Goal: Transaction & Acquisition: Purchase product/service

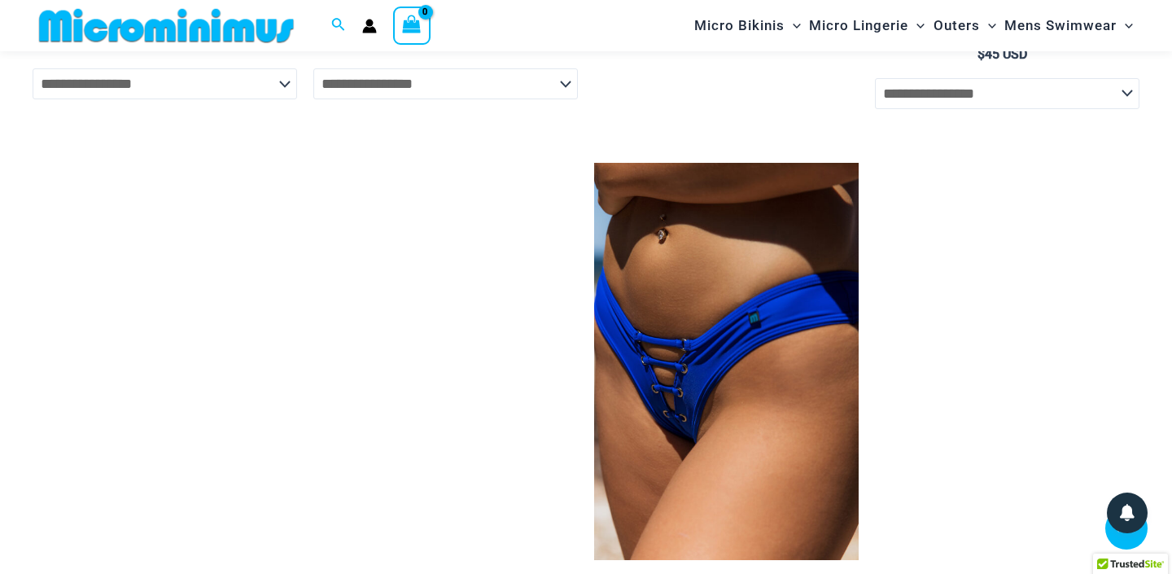
scroll to position [2987, 0]
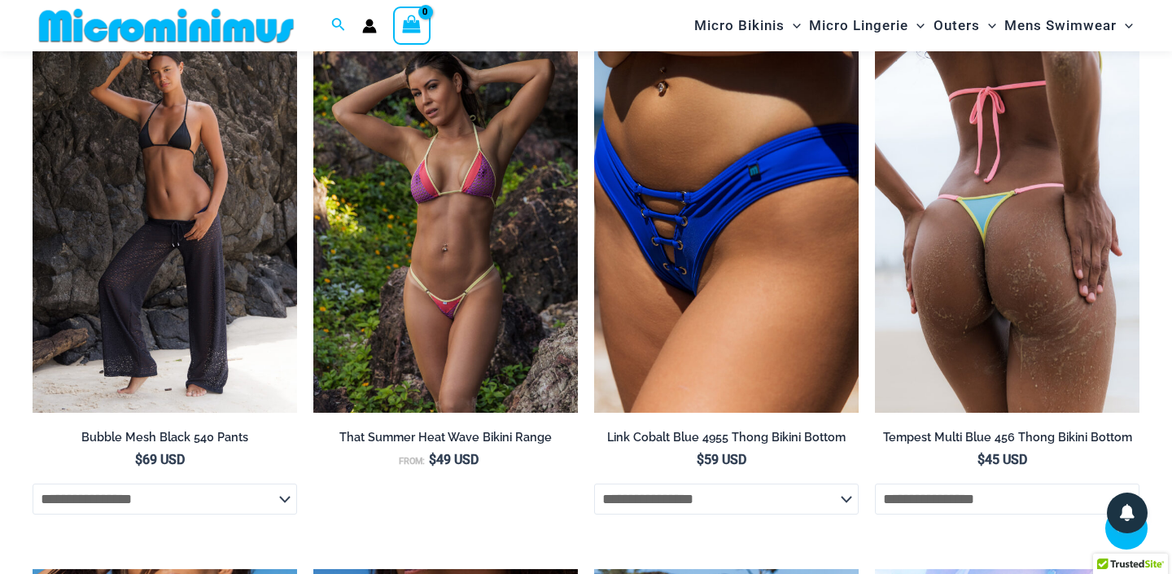
click at [928, 181] on img at bounding box center [1007, 213] width 265 height 397
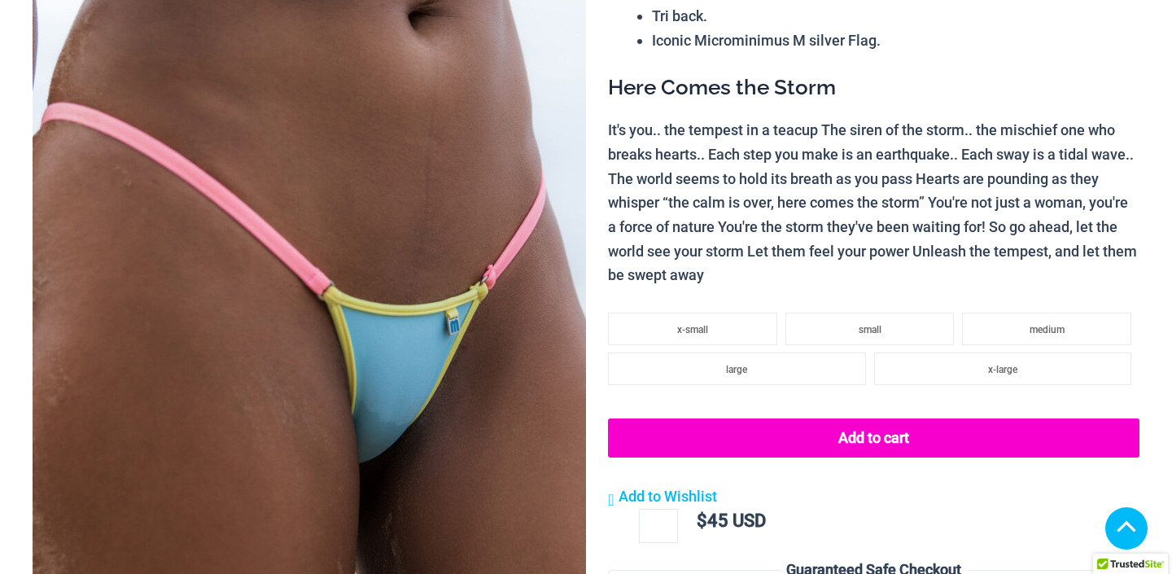
scroll to position [319, 0]
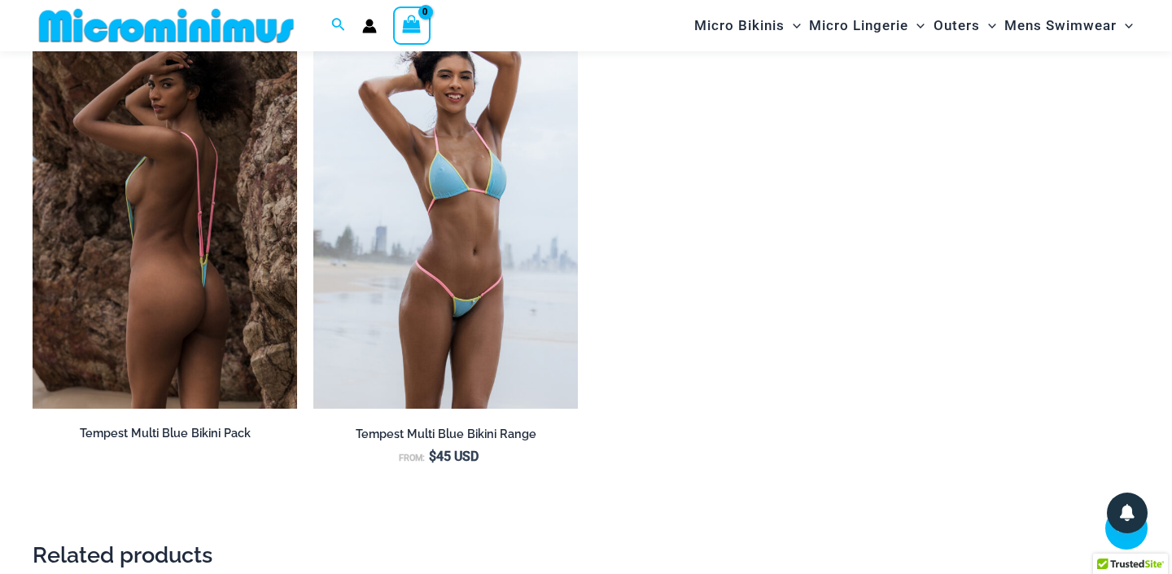
click at [217, 230] on img at bounding box center [165, 209] width 265 height 397
